Goal: Use online tool/utility: Use online tool/utility

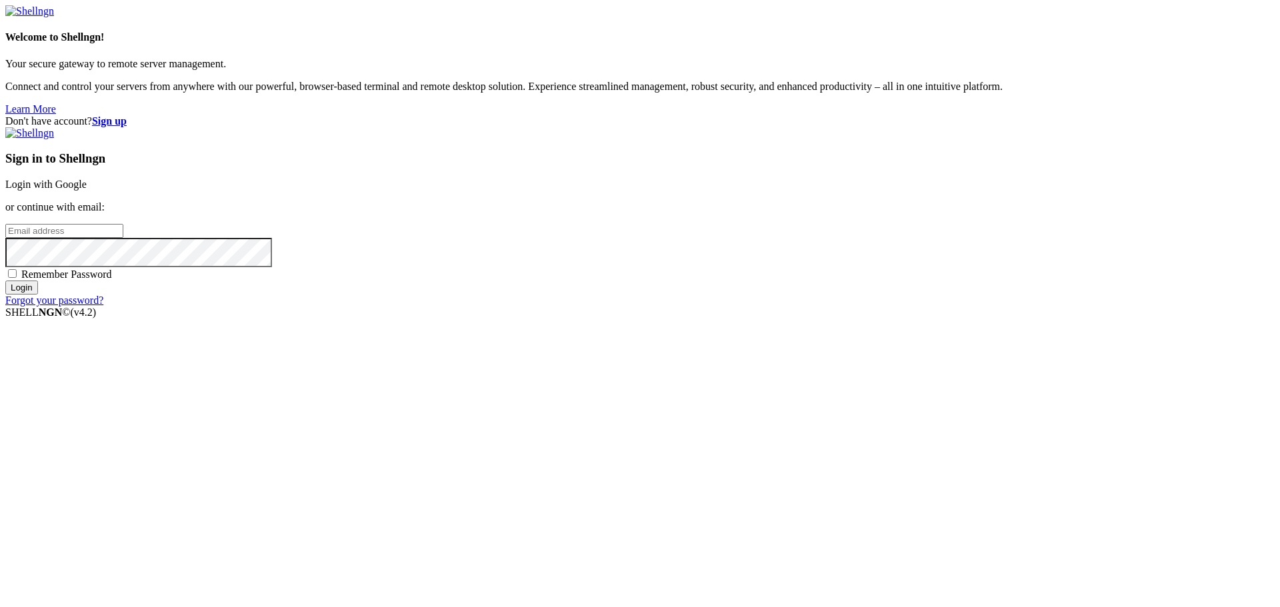
click at [87, 190] on link "Login with Google" at bounding box center [45, 184] width 81 height 11
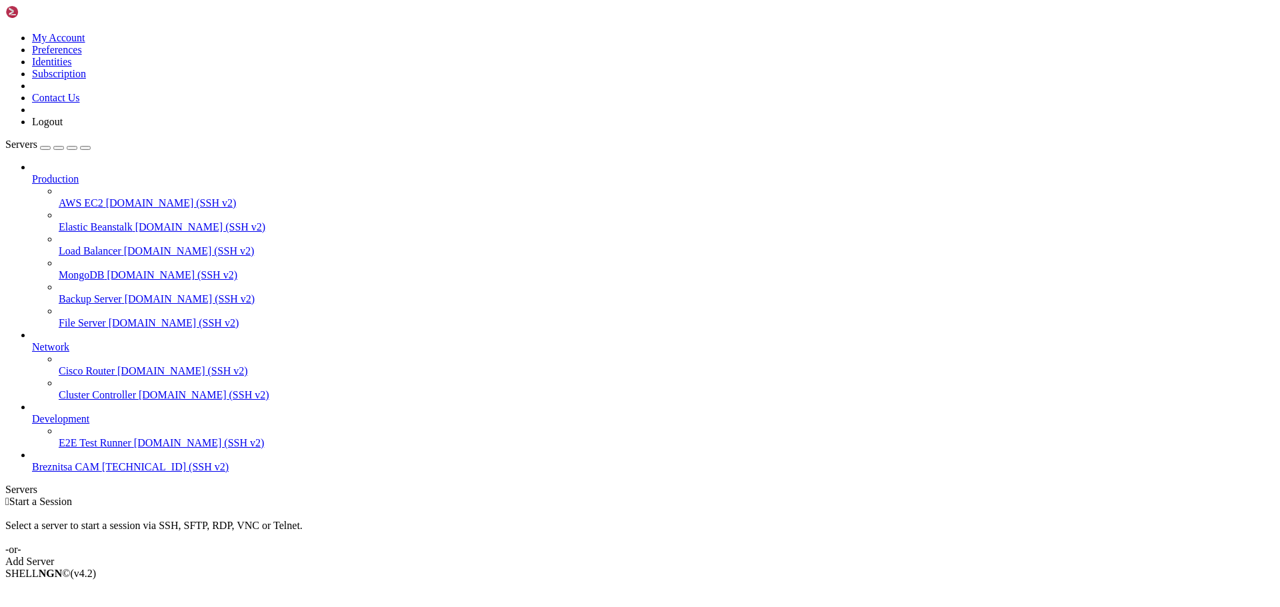
click at [87, 473] on span "Breznitsa CAM" at bounding box center [65, 466] width 67 height 11
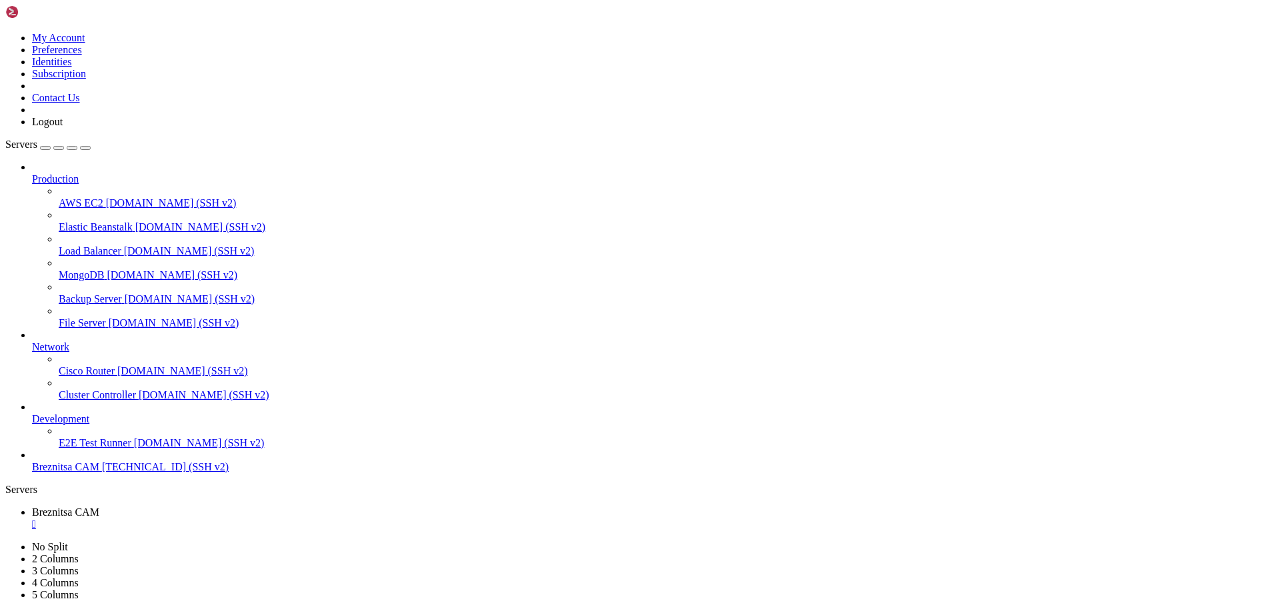
drag, startPoint x: 525, startPoint y: 1011, endPoint x: 555, endPoint y: 1012, distance: 30.0
